Goal: Information Seeking & Learning: Check status

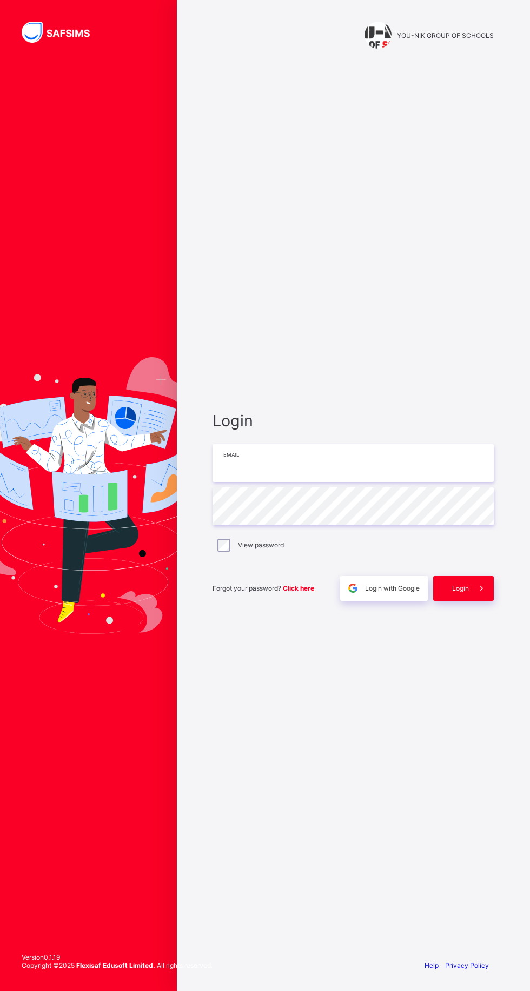
click at [248, 482] on input "email" at bounding box center [352, 463] width 281 height 38
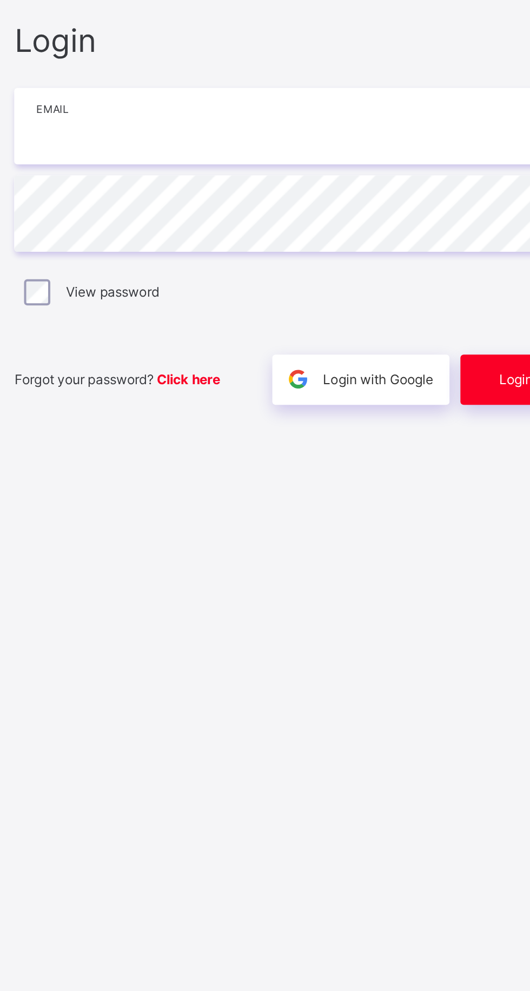
click at [315, 482] on input "email" at bounding box center [352, 463] width 281 height 38
click at [324, 482] on input "email" at bounding box center [352, 463] width 281 height 38
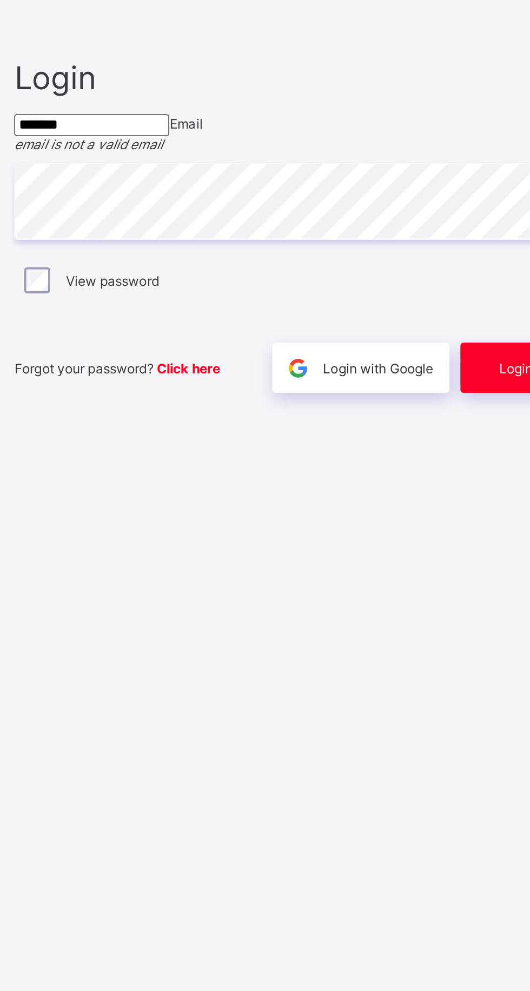
click at [289, 462] on input "*******" at bounding box center [250, 456] width 77 height 11
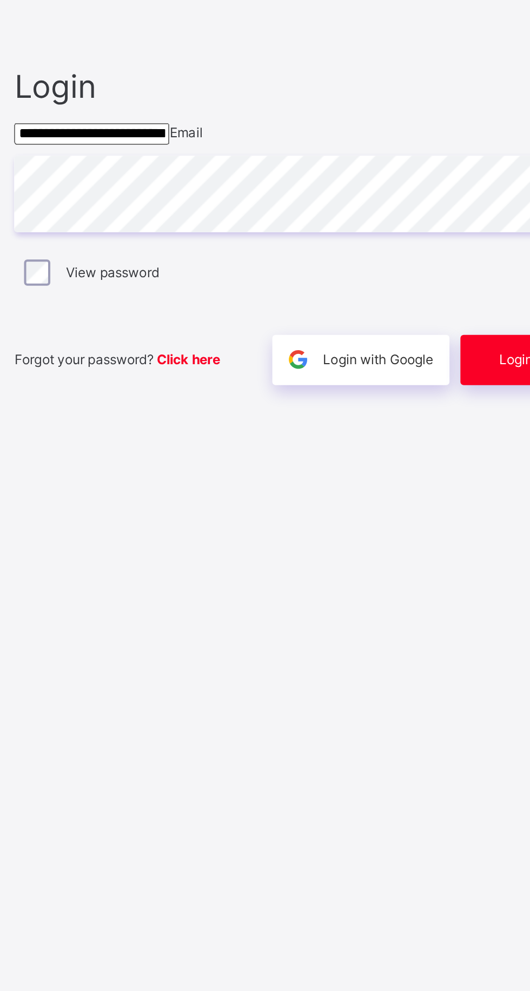
scroll to position [6, 0]
type input "**********"
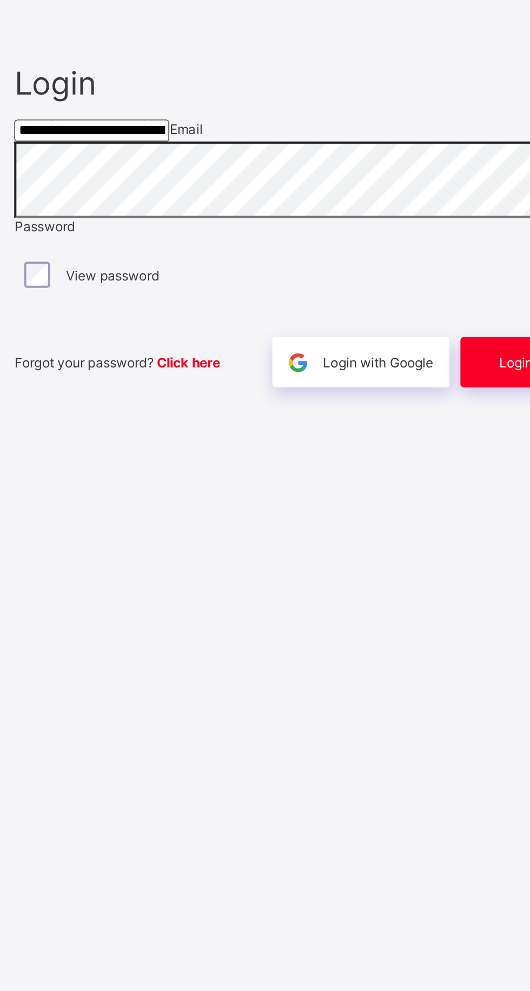
click at [457, 578] on span "Login" at bounding box center [460, 574] width 17 height 8
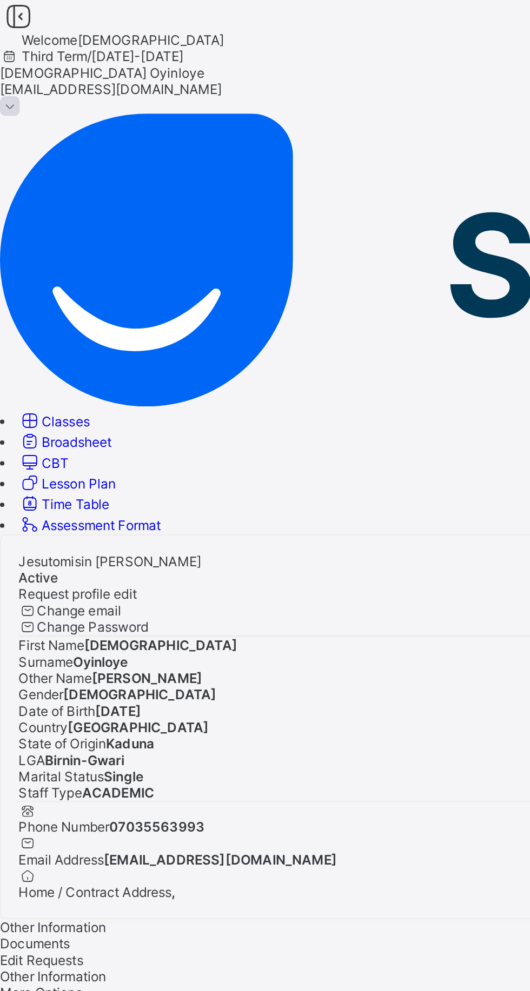
click at [55, 215] on span "Broadsheet" at bounding box center [38, 219] width 35 height 8
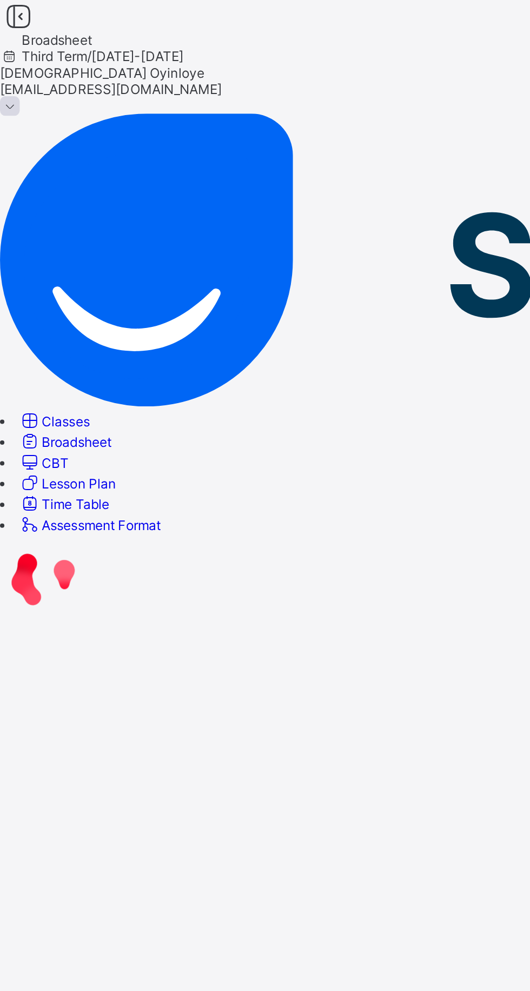
click at [55, 215] on span "Broadsheet" at bounding box center [38, 219] width 35 height 8
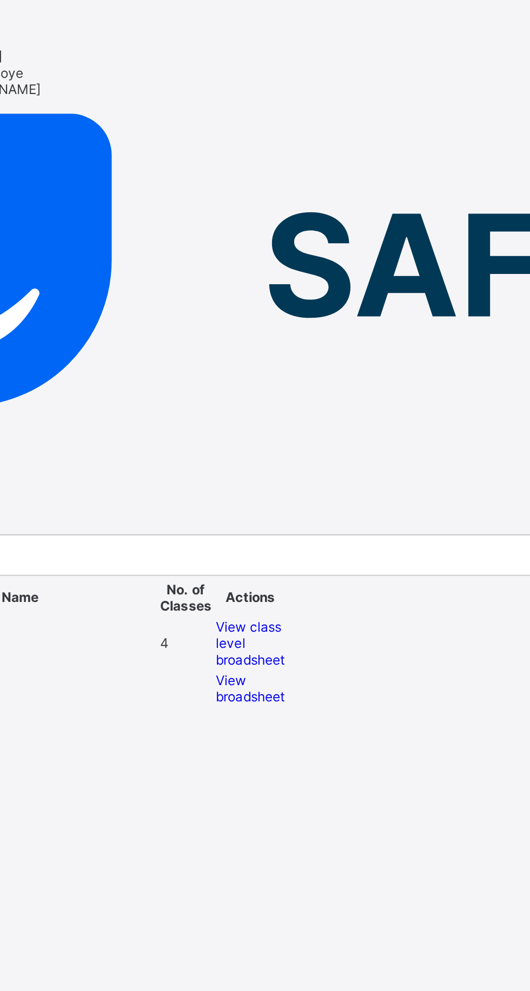
click at [167, 305] on td "Year 2 Year Two" at bounding box center [99, 317] width 135 height 25
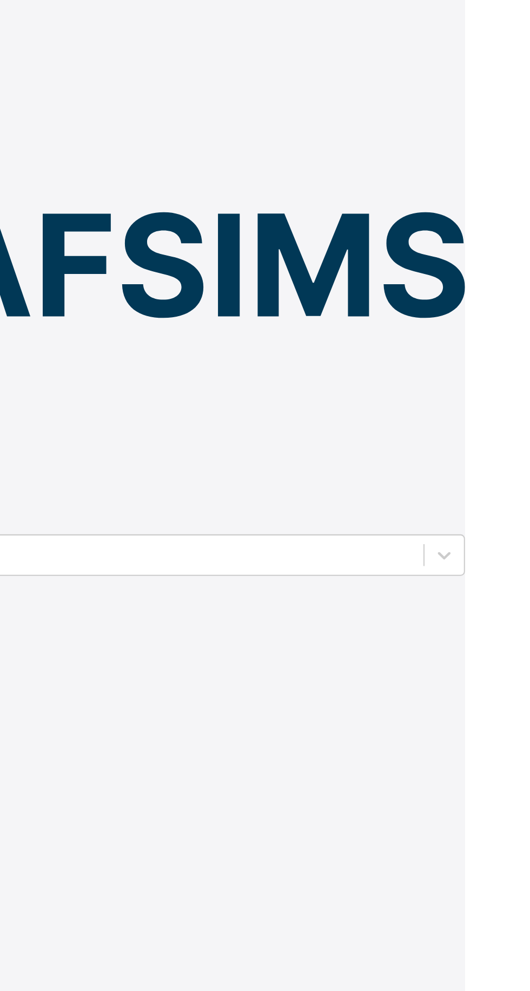
click at [230, 332] on span "View broadsheet" at bounding box center [213, 340] width 34 height 16
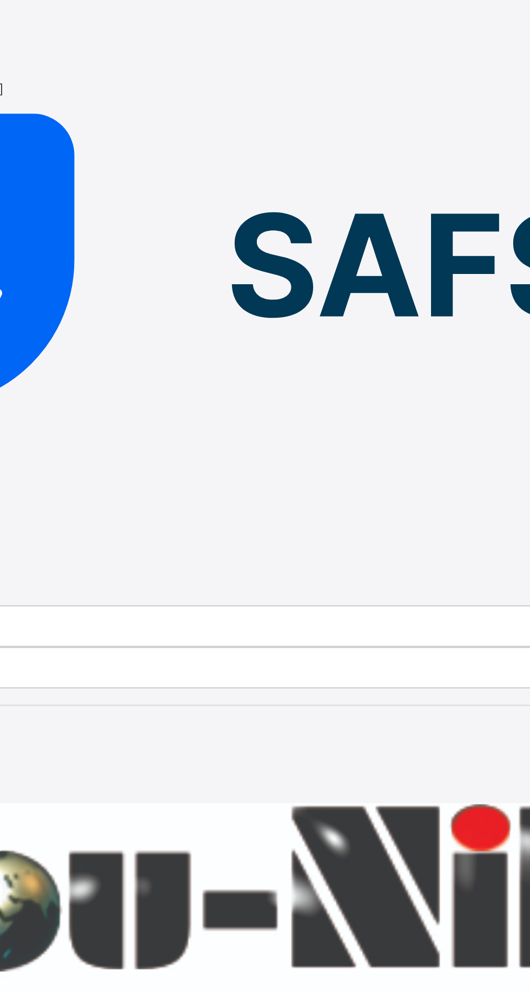
scroll to position [0, 353]
click at [85, 970] on td "JJ JORDAN RIDAN JECHI 0895" at bounding box center [55, 982] width 59 height 25
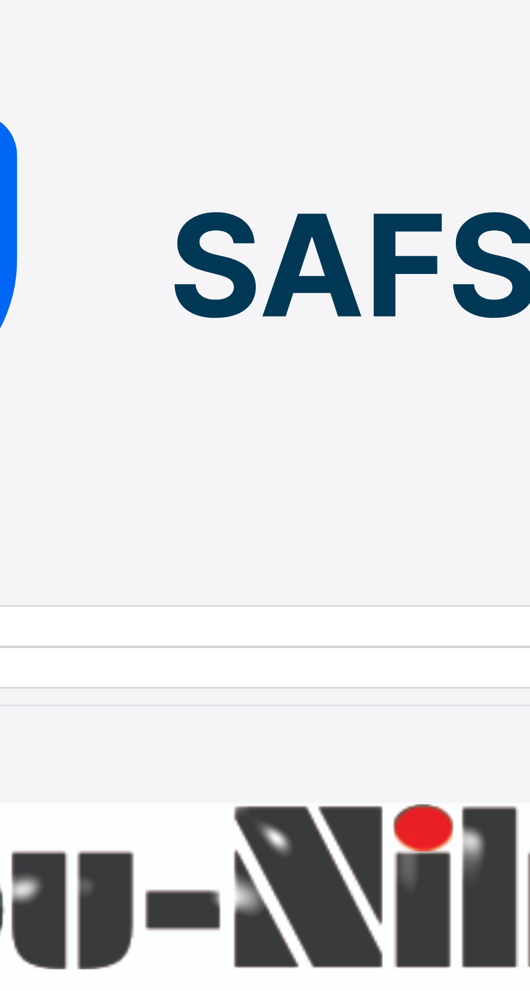
scroll to position [94, 377]
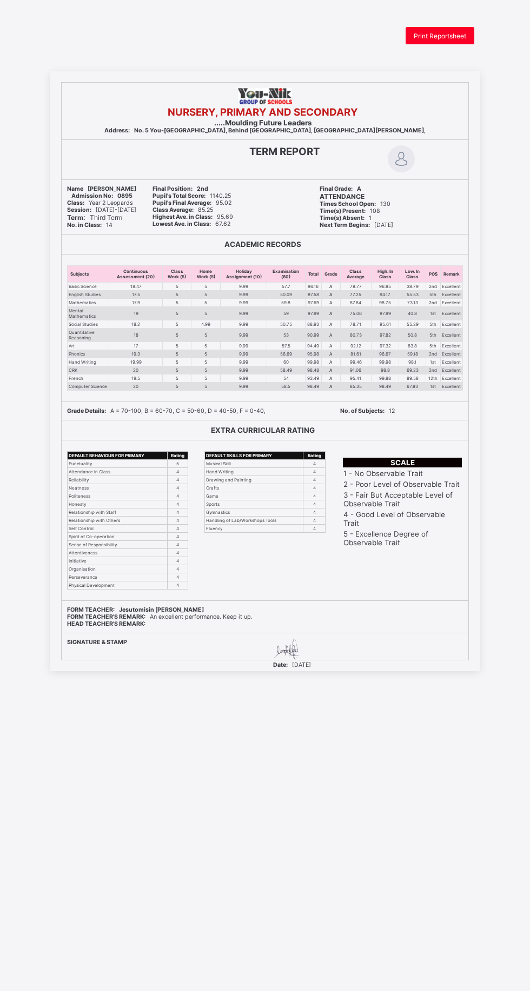
click at [439, 38] on span "Print Reportsheet" at bounding box center [439, 36] width 52 height 8
